Goal: Ask a question: Seek information or help from site administrators or community

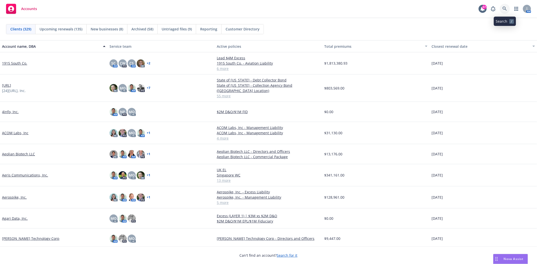
click at [508, 9] on link at bounding box center [505, 9] width 10 height 10
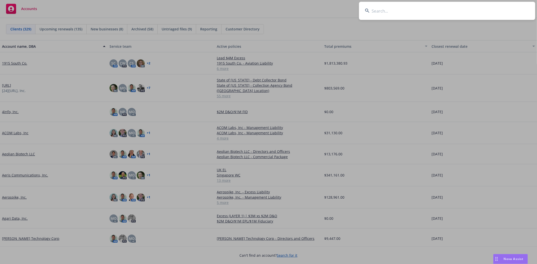
drag, startPoint x: 387, startPoint y: 10, endPoint x: 391, endPoint y: 10, distance: 4.8
click at [388, 10] on input at bounding box center [447, 11] width 176 height 18
type input "canto insurance"
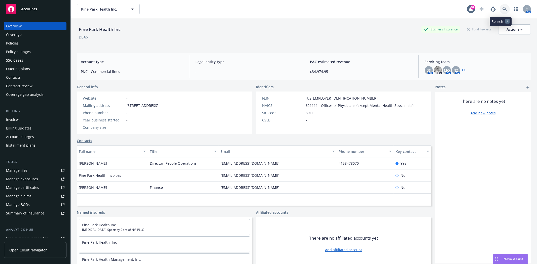
click at [505, 7] on link at bounding box center [505, 9] width 10 height 10
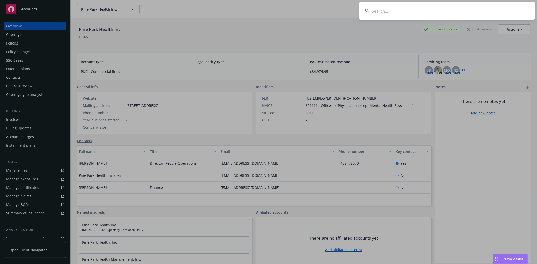
click at [462, 12] on input at bounding box center [447, 11] width 176 height 18
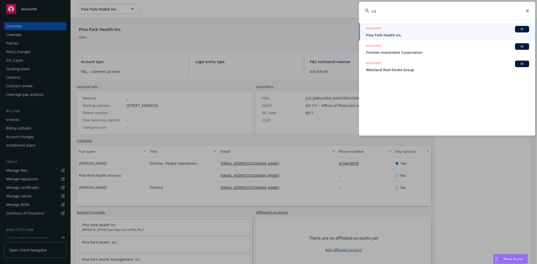
type input "c"
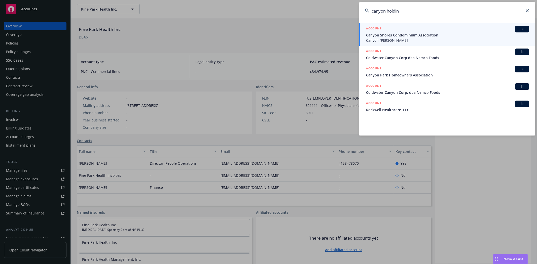
type input "canyon holding"
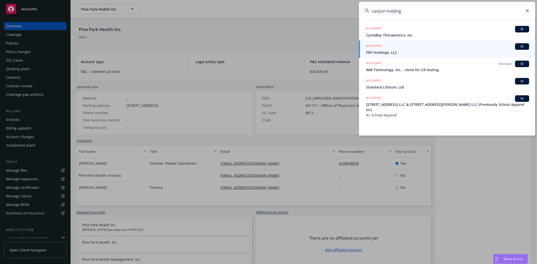
drag, startPoint x: 405, startPoint y: 11, endPoint x: 249, endPoint y: 3, distance: 155.5
click at [247, 5] on div "canyon holding ACCOUNT BI CymaBay Therapeutics, Inc. ACCOUNT BI FNY Holdings, L…" at bounding box center [268, 132] width 537 height 264
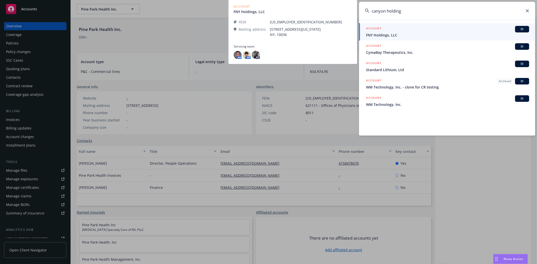
type input "canyon holding"
click at [406, 37] on span "FNY Holdings, LLC" at bounding box center [447, 34] width 163 height 5
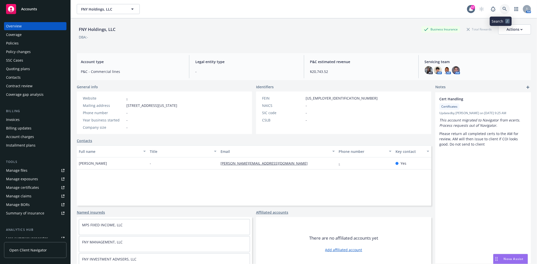
click at [502, 7] on icon at bounding box center [504, 9] width 5 height 5
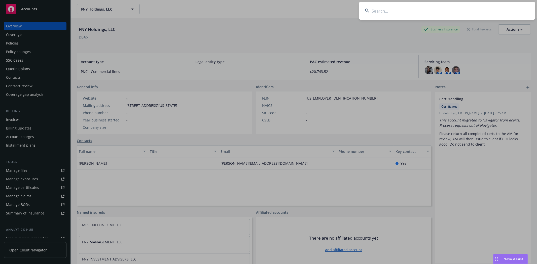
click at [383, 8] on input at bounding box center [447, 11] width 176 height 18
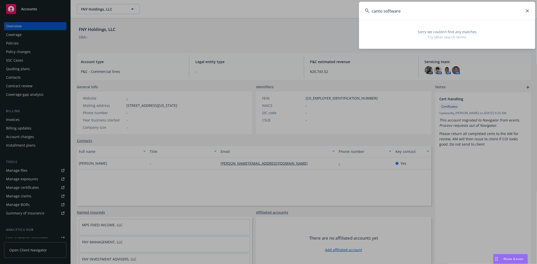
type input "canto software"
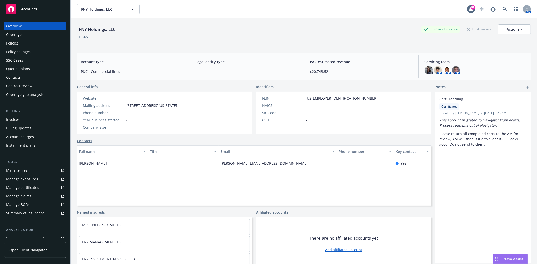
click at [505, 263] on div "Nova Assist" at bounding box center [510, 260] width 34 height 10
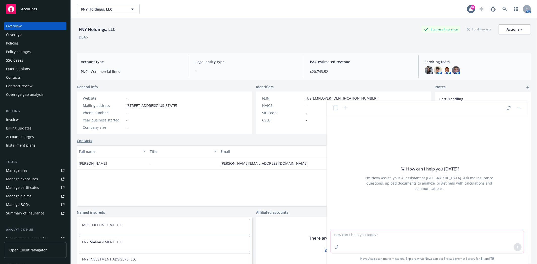
click at [430, 235] on textarea at bounding box center [427, 241] width 193 height 23
type textarea "fiduciary liability"
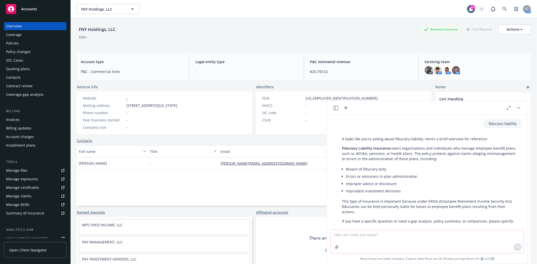
click at [409, 236] on textarea at bounding box center [427, 241] width 193 height 23
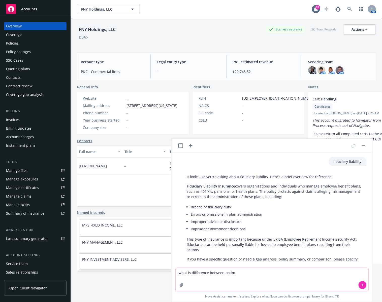
click at [266, 264] on textarea "what is difference between cerim" at bounding box center [271, 279] width 193 height 23
type textarea "what is difference between crime and fiduciary liability"
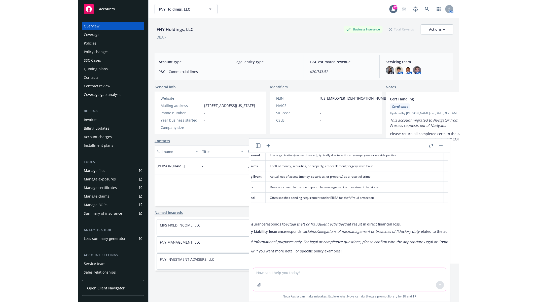
scroll to position [216, 0]
